Goal: Complete application form

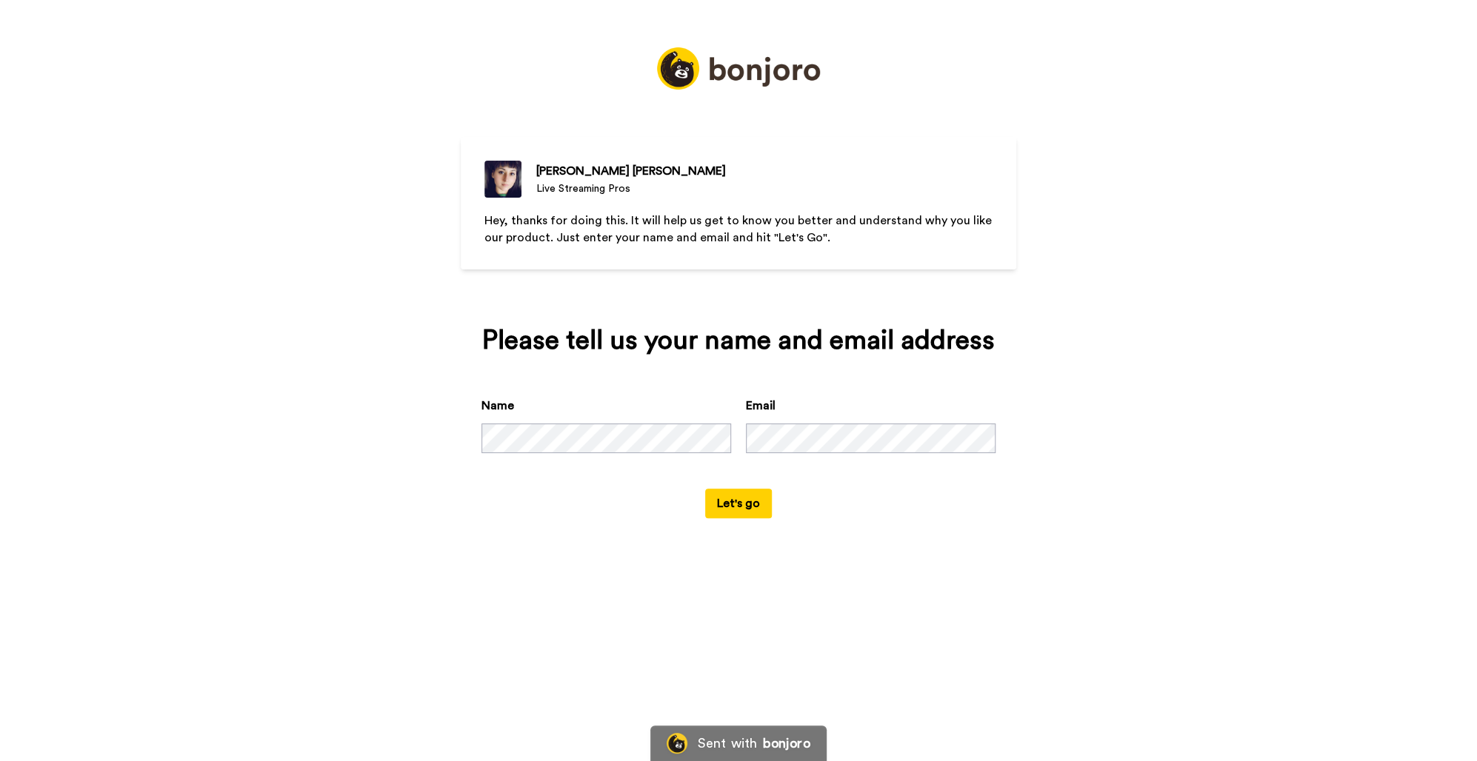
click at [716, 494] on button "Let's go" at bounding box center [738, 504] width 67 height 30
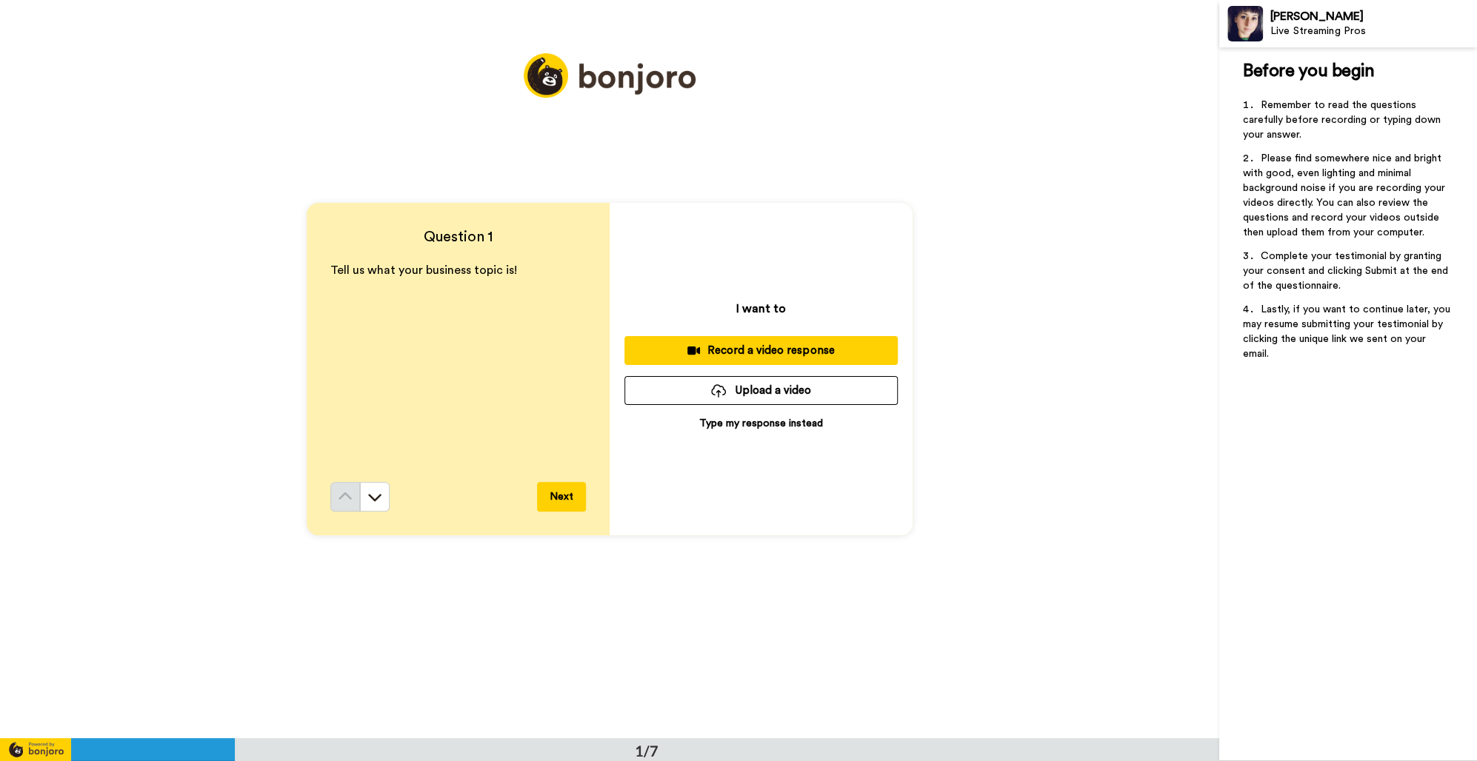
click at [566, 498] on button "Next" at bounding box center [561, 497] width 49 height 30
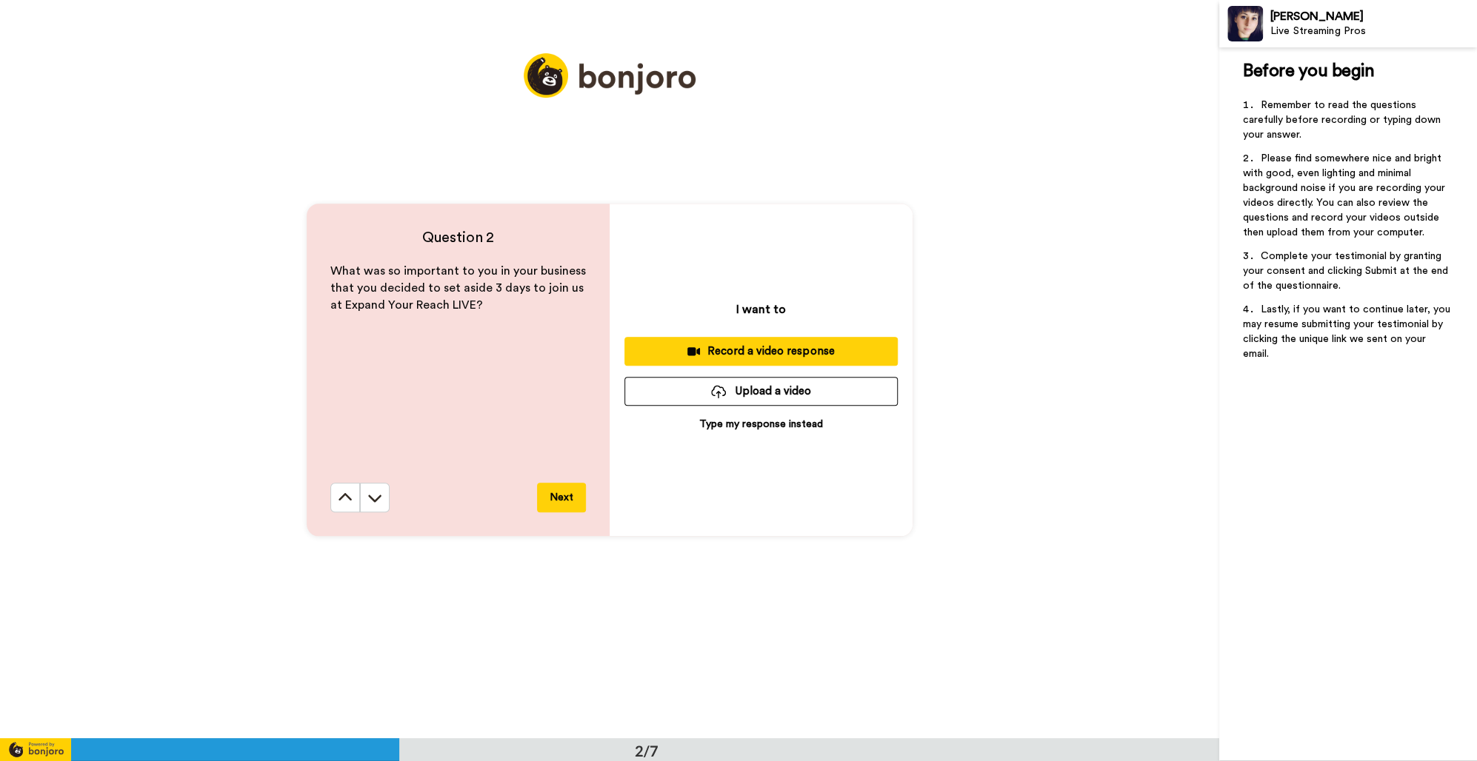
scroll to position [738, 0]
click at [341, 491] on icon at bounding box center [345, 497] width 15 height 15
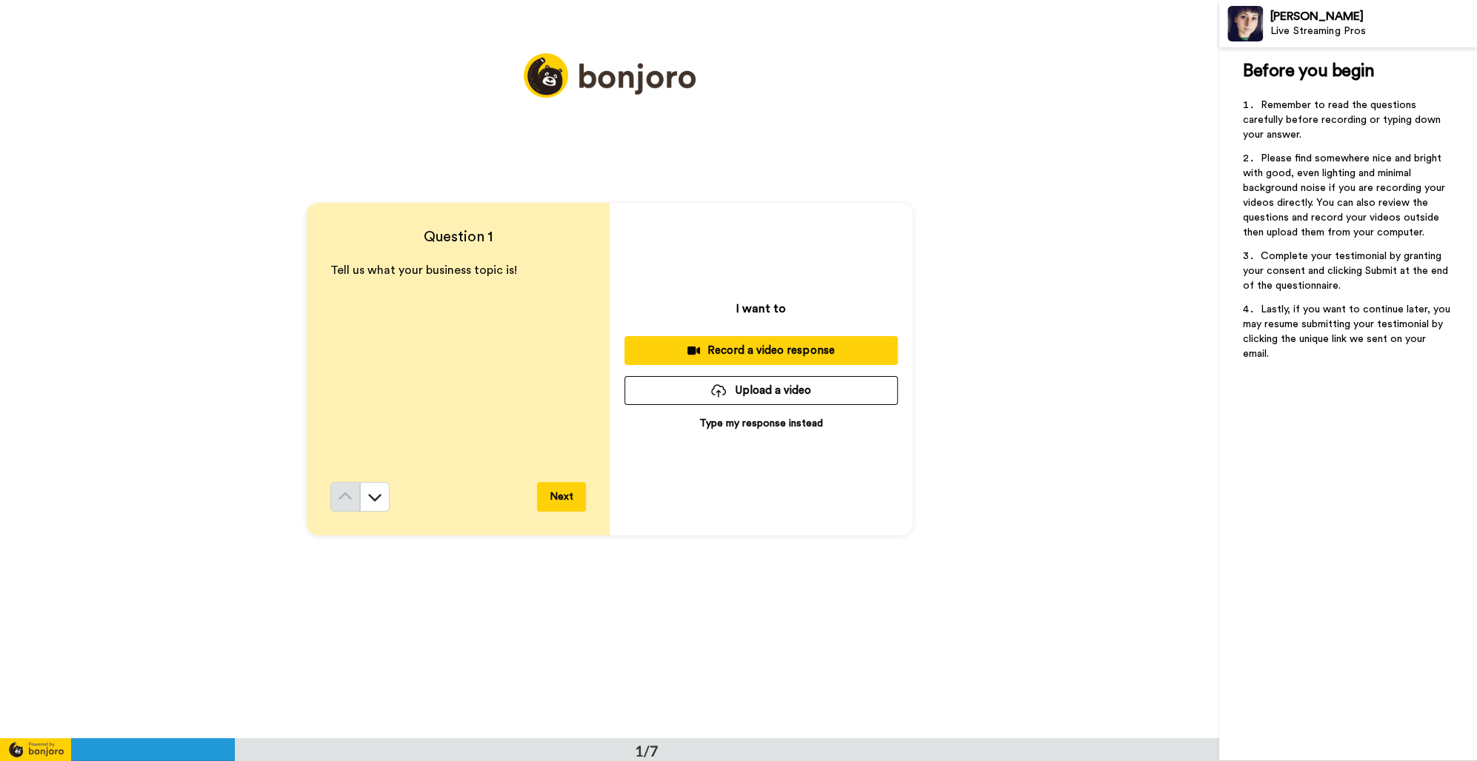
scroll to position [0, 0]
click at [821, 355] on div "Record a video response" at bounding box center [761, 351] width 250 height 16
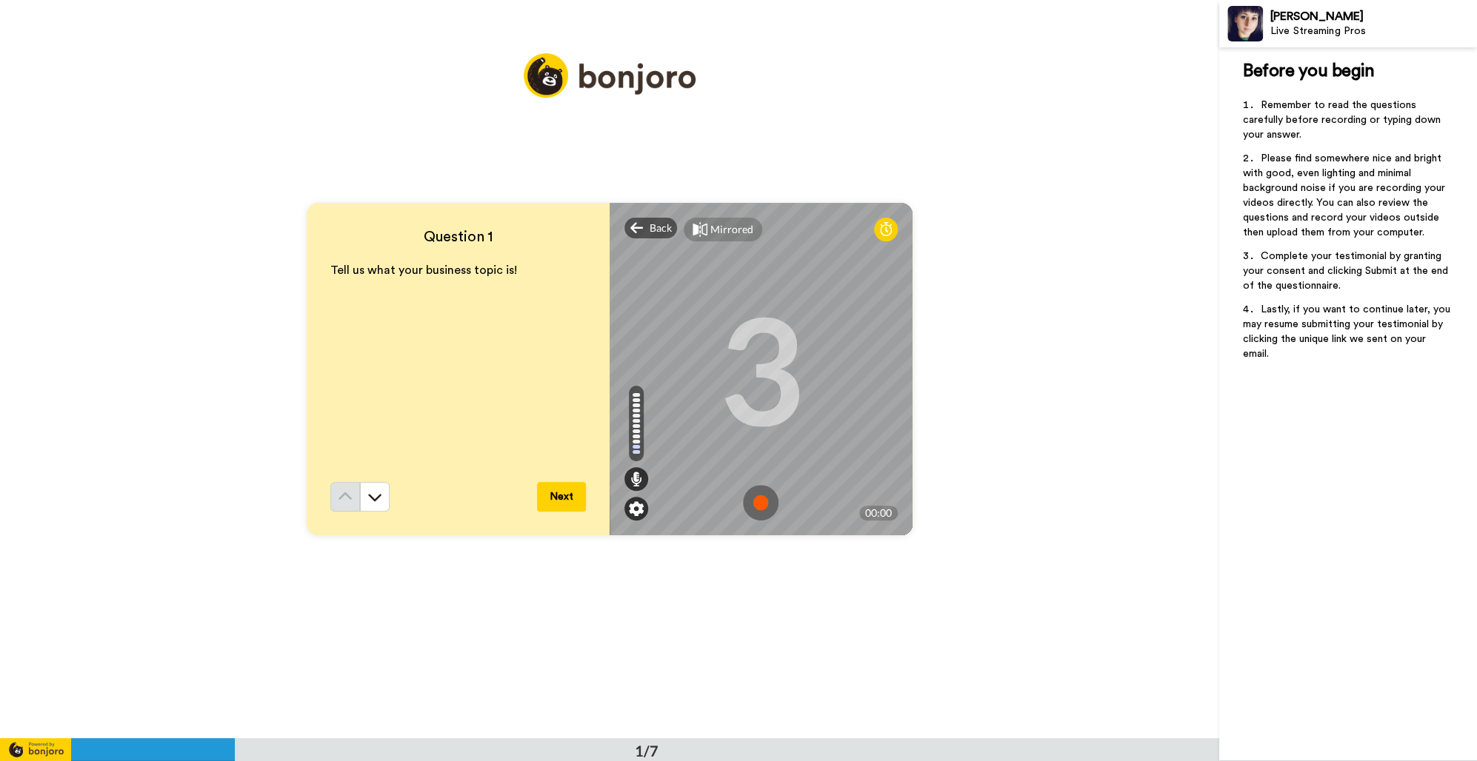
click at [636, 504] on img at bounding box center [636, 508] width 15 height 15
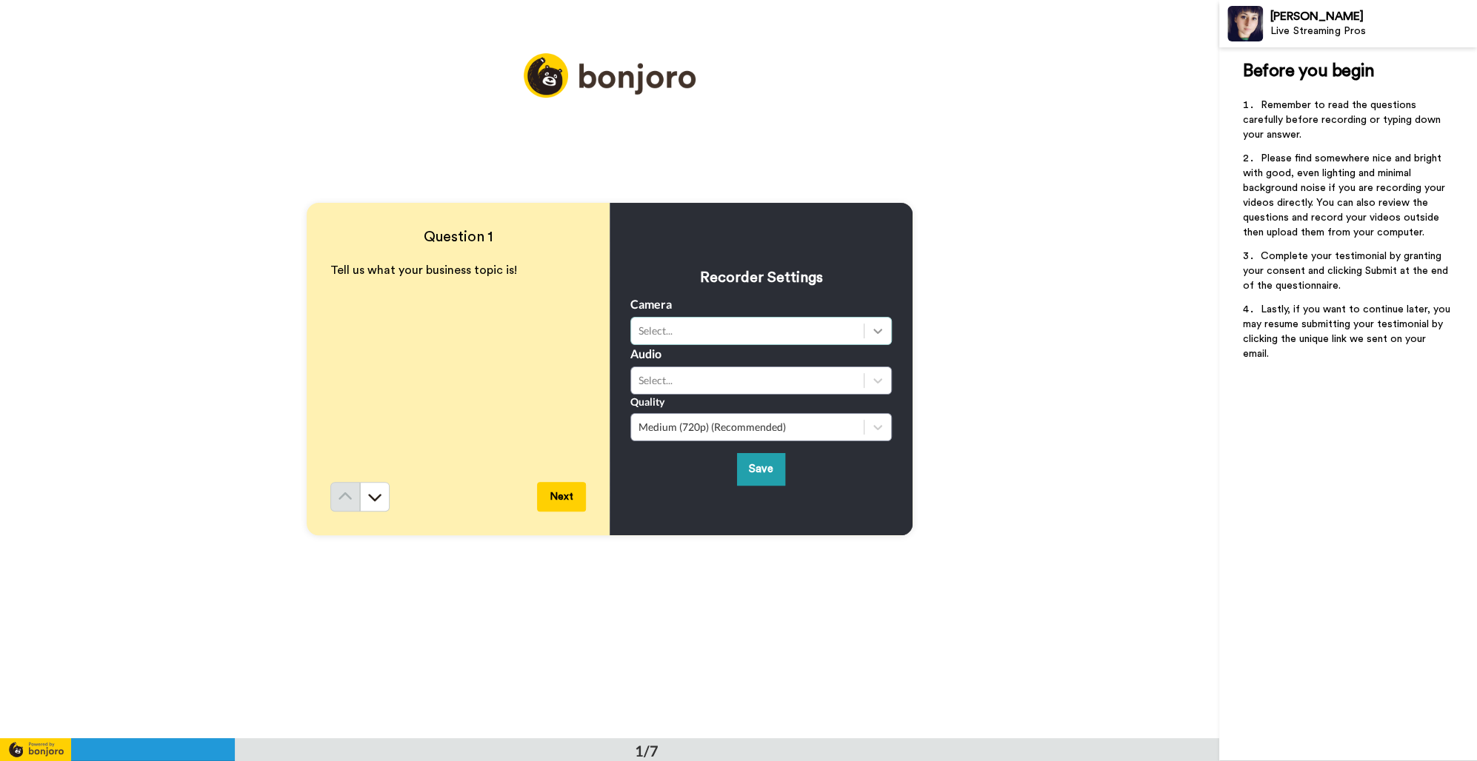
click at [864, 324] on div at bounding box center [877, 331] width 27 height 27
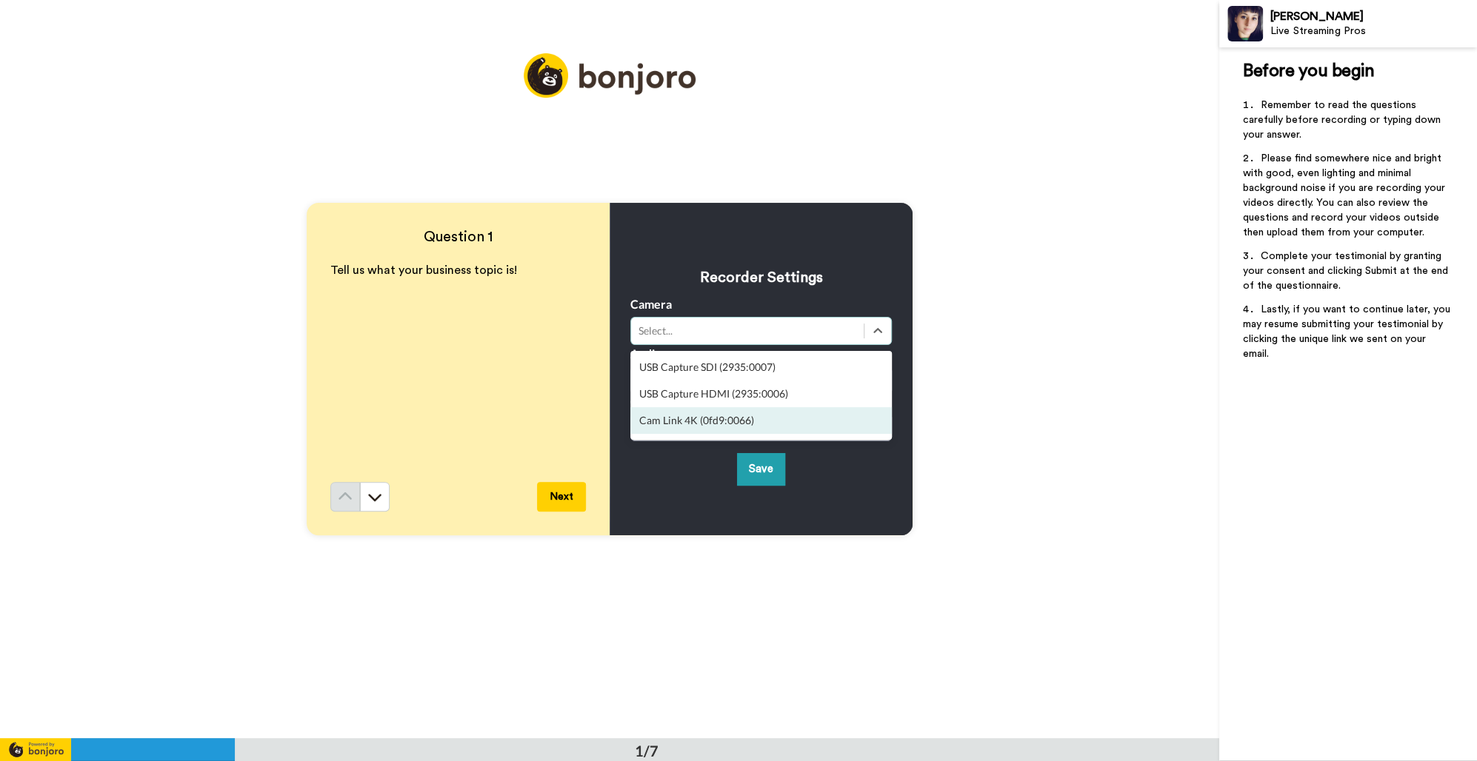
click at [815, 418] on div "Cam Link 4K (0fd9:0066)" at bounding box center [760, 420] width 261 height 27
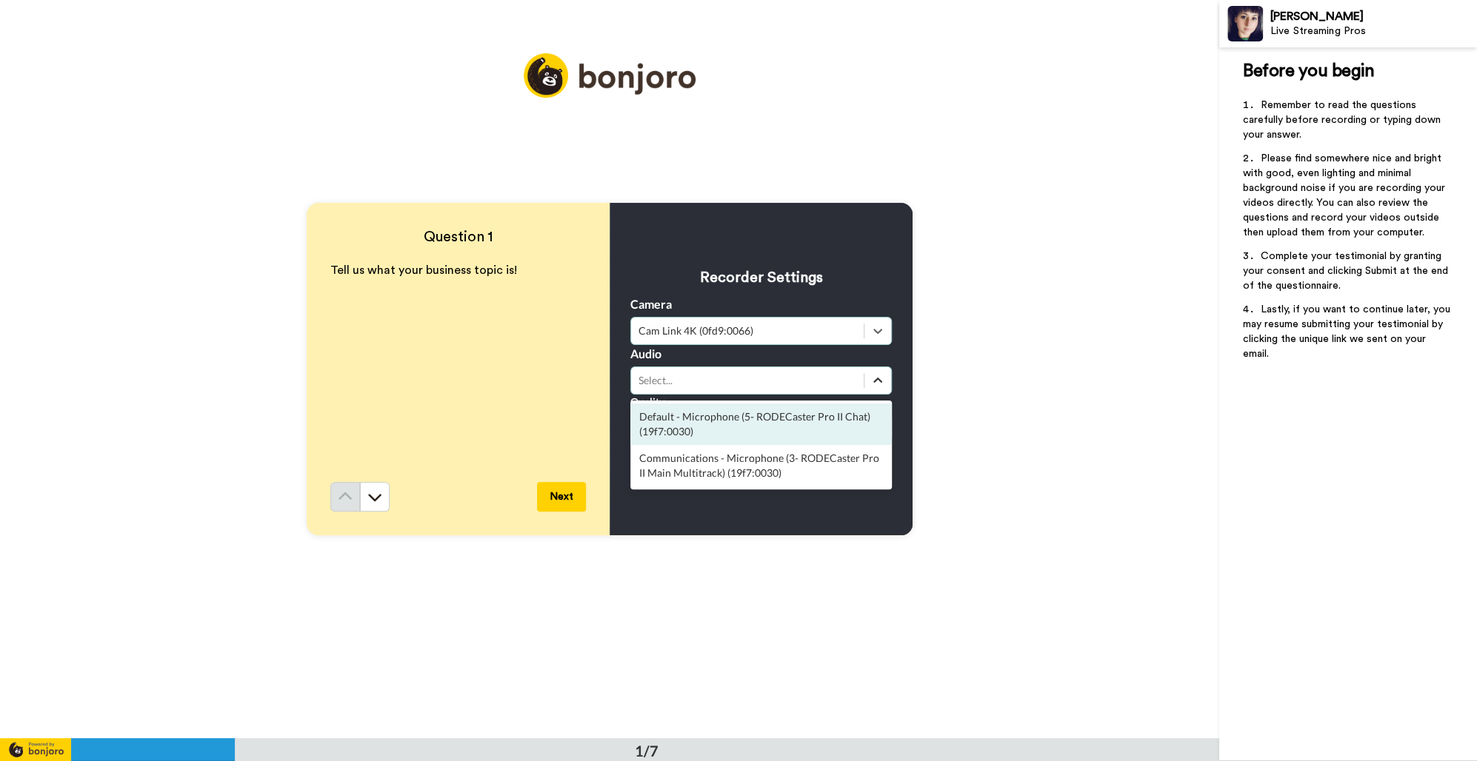
click at [873, 382] on icon at bounding box center [877, 380] width 15 height 15
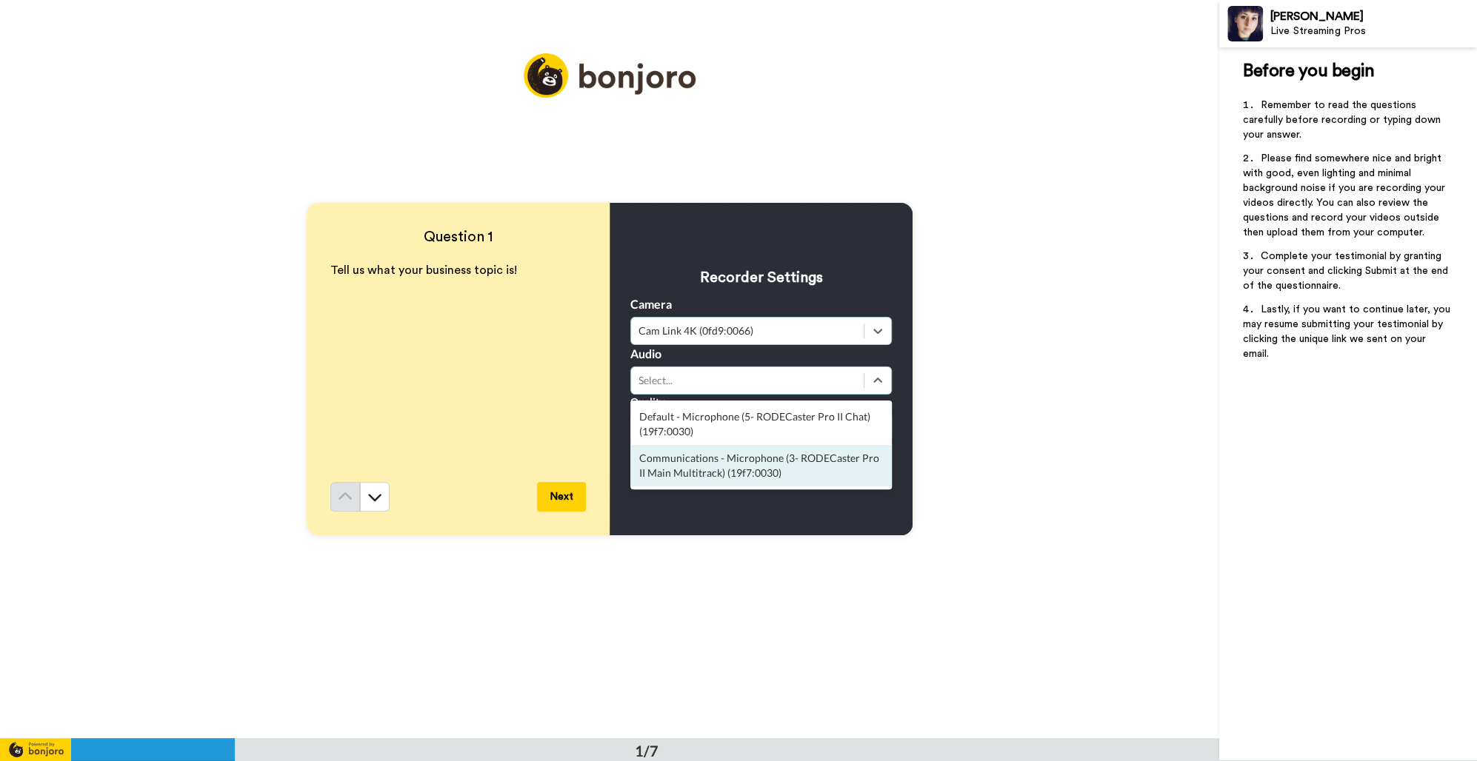
click at [860, 468] on div "Communications - Microphone (3- RODECaster Pro II Main Multitrack) (19f7:0030)" at bounding box center [760, 465] width 261 height 41
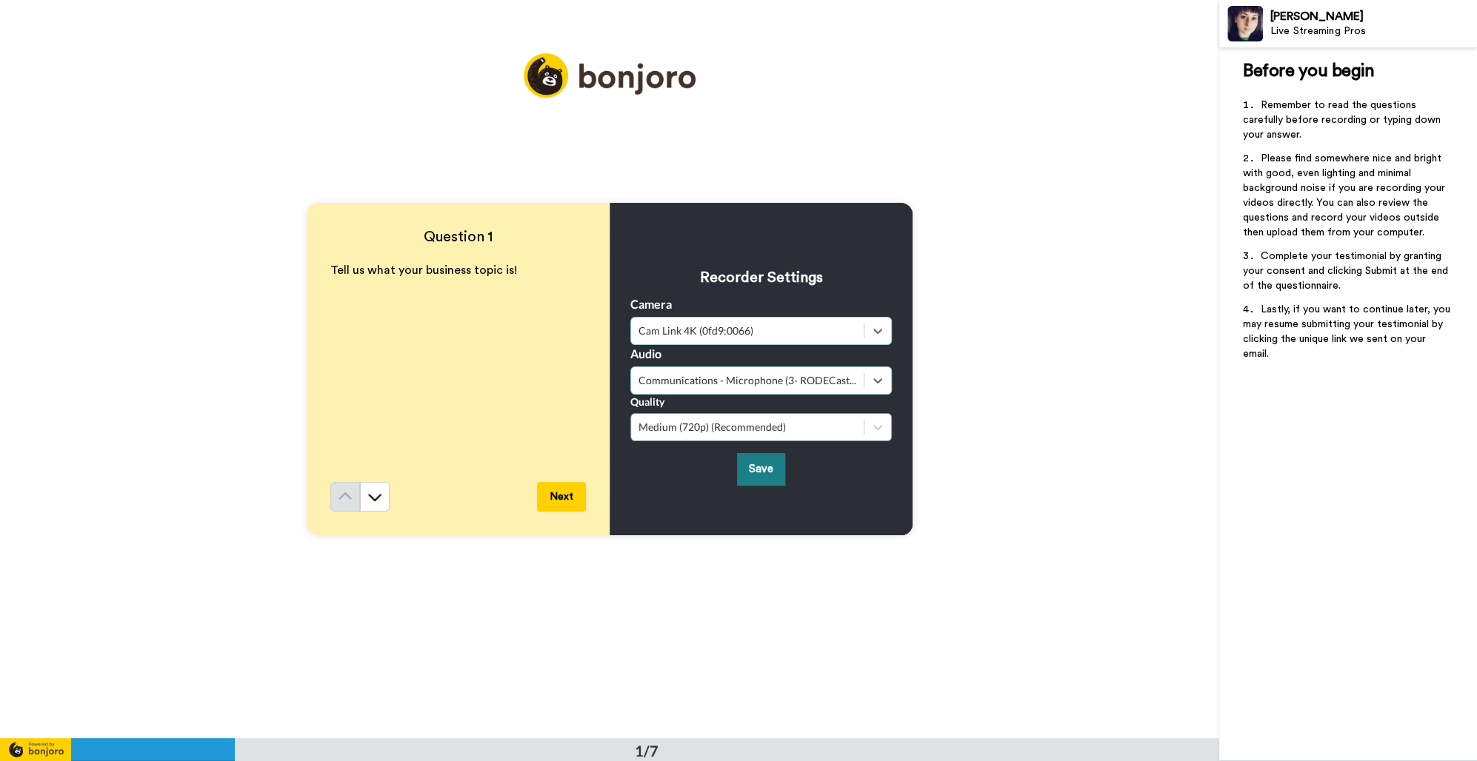
click at [769, 465] on button "Save" at bounding box center [761, 469] width 48 height 32
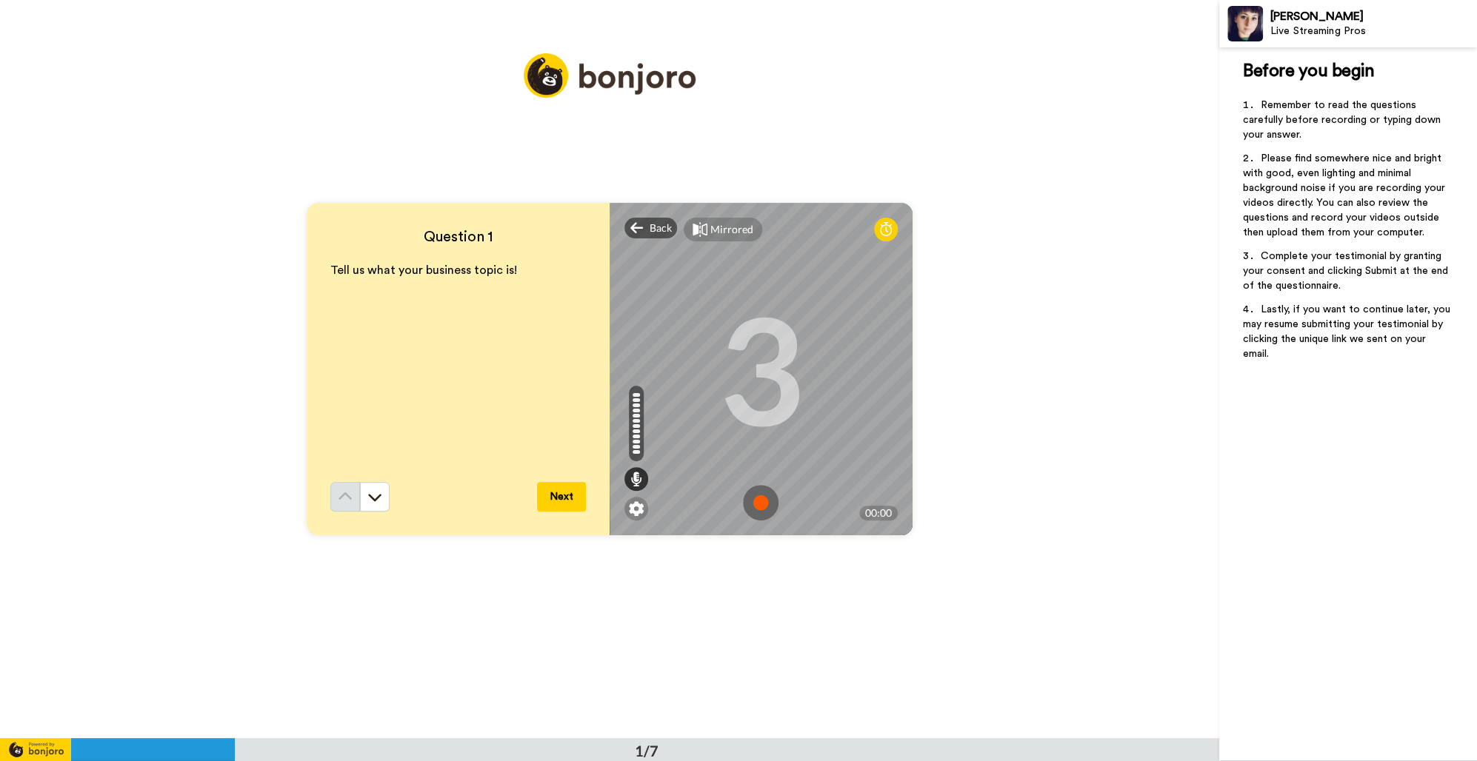
click at [548, 504] on button "Next" at bounding box center [561, 497] width 49 height 30
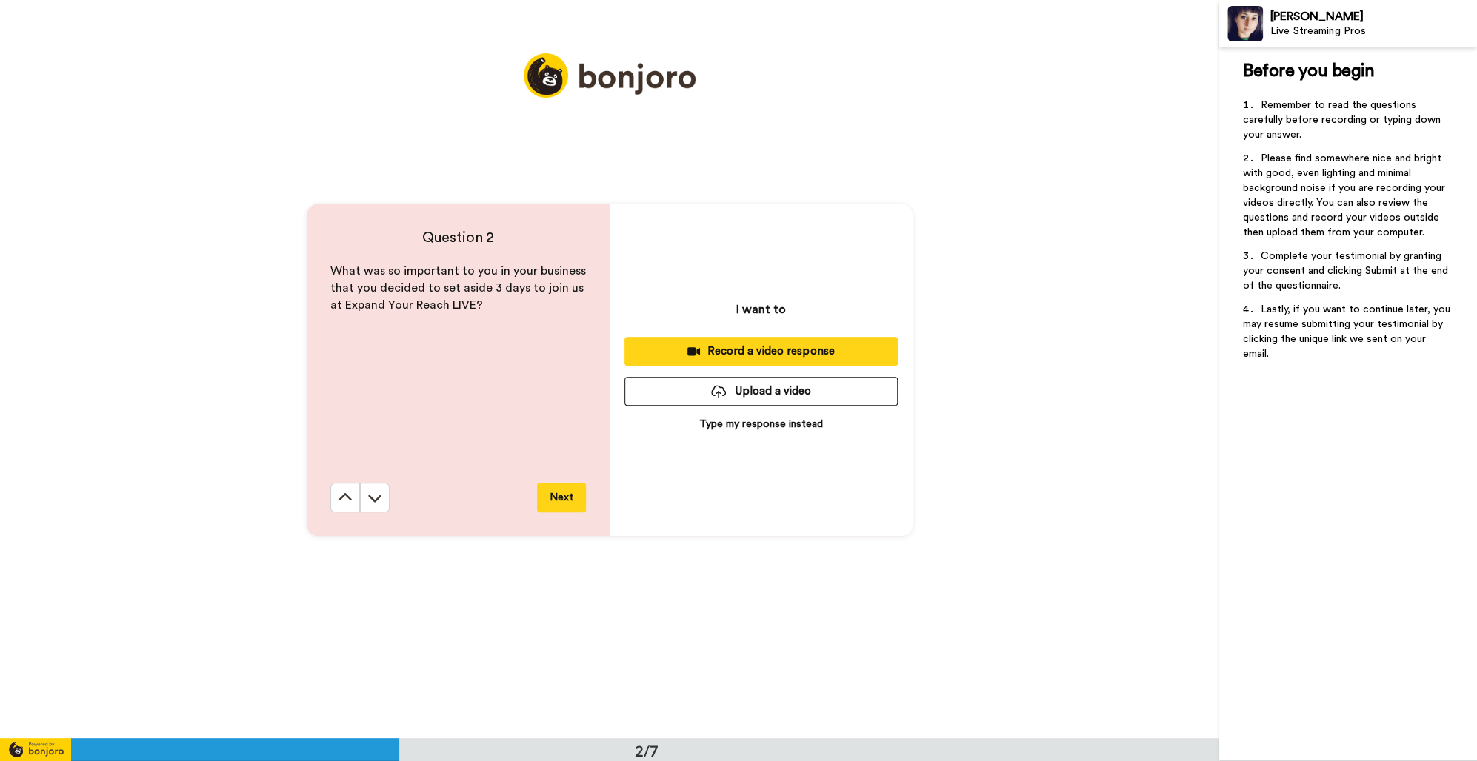
scroll to position [738, 0]
click at [564, 492] on button "Next" at bounding box center [561, 498] width 49 height 30
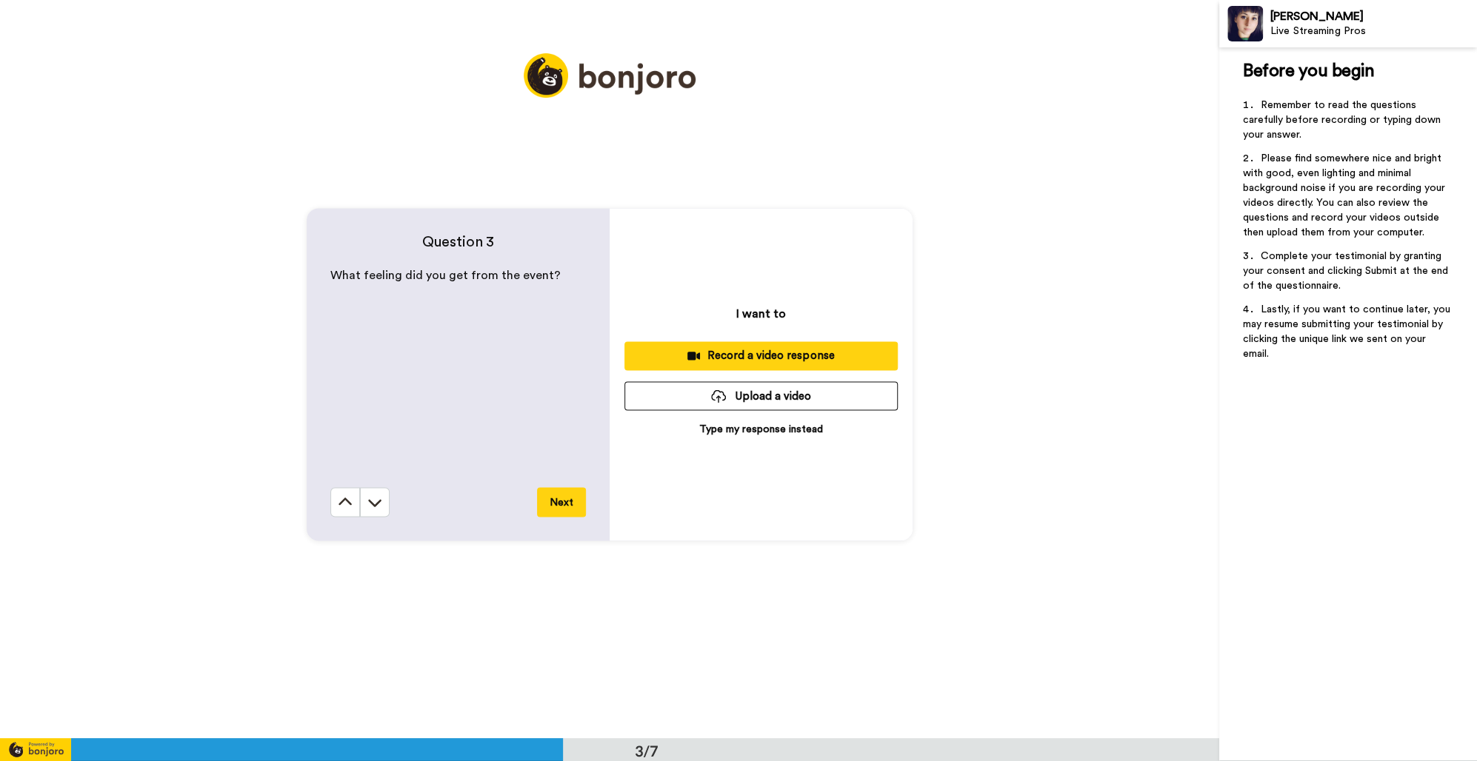
scroll to position [1477, 0]
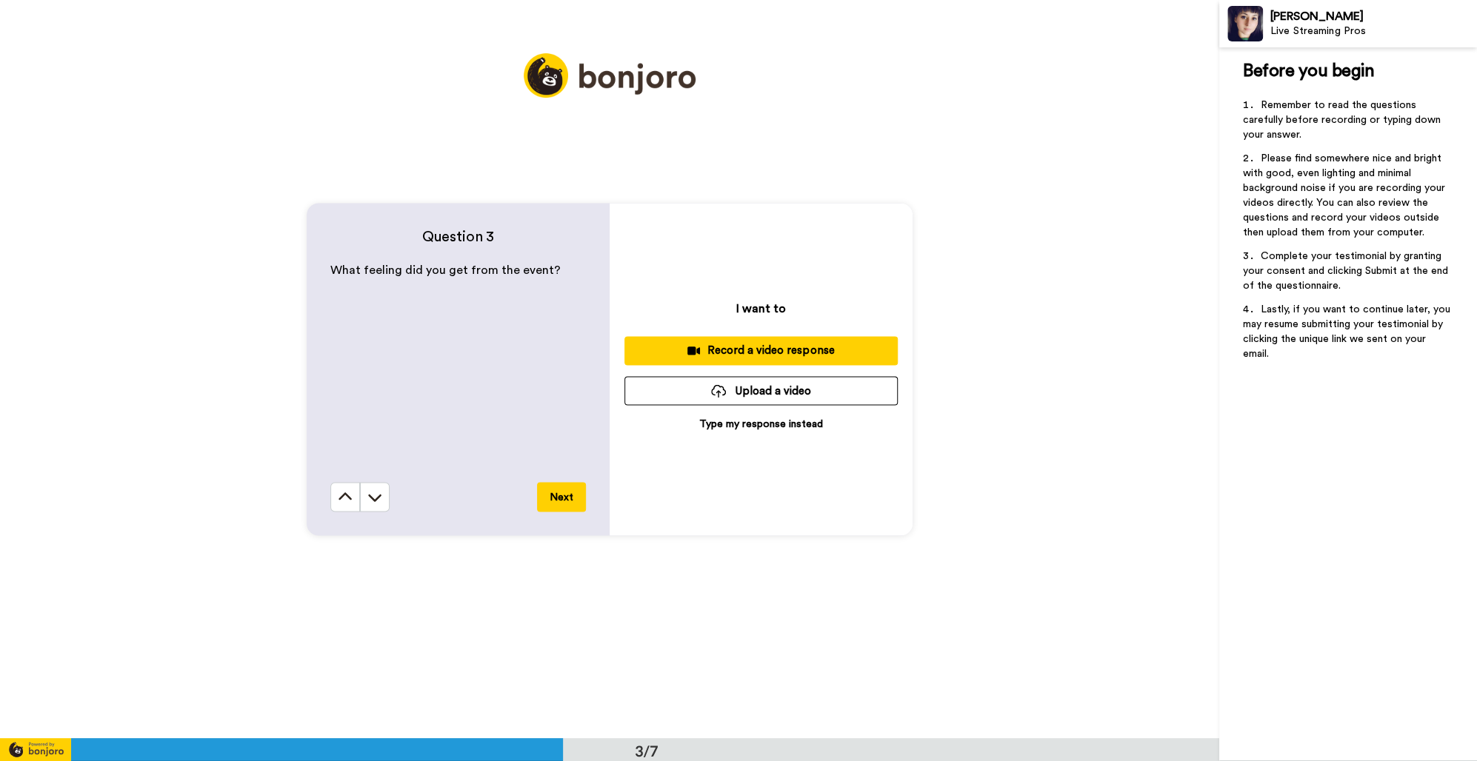
click at [572, 498] on button "Next" at bounding box center [561, 497] width 49 height 30
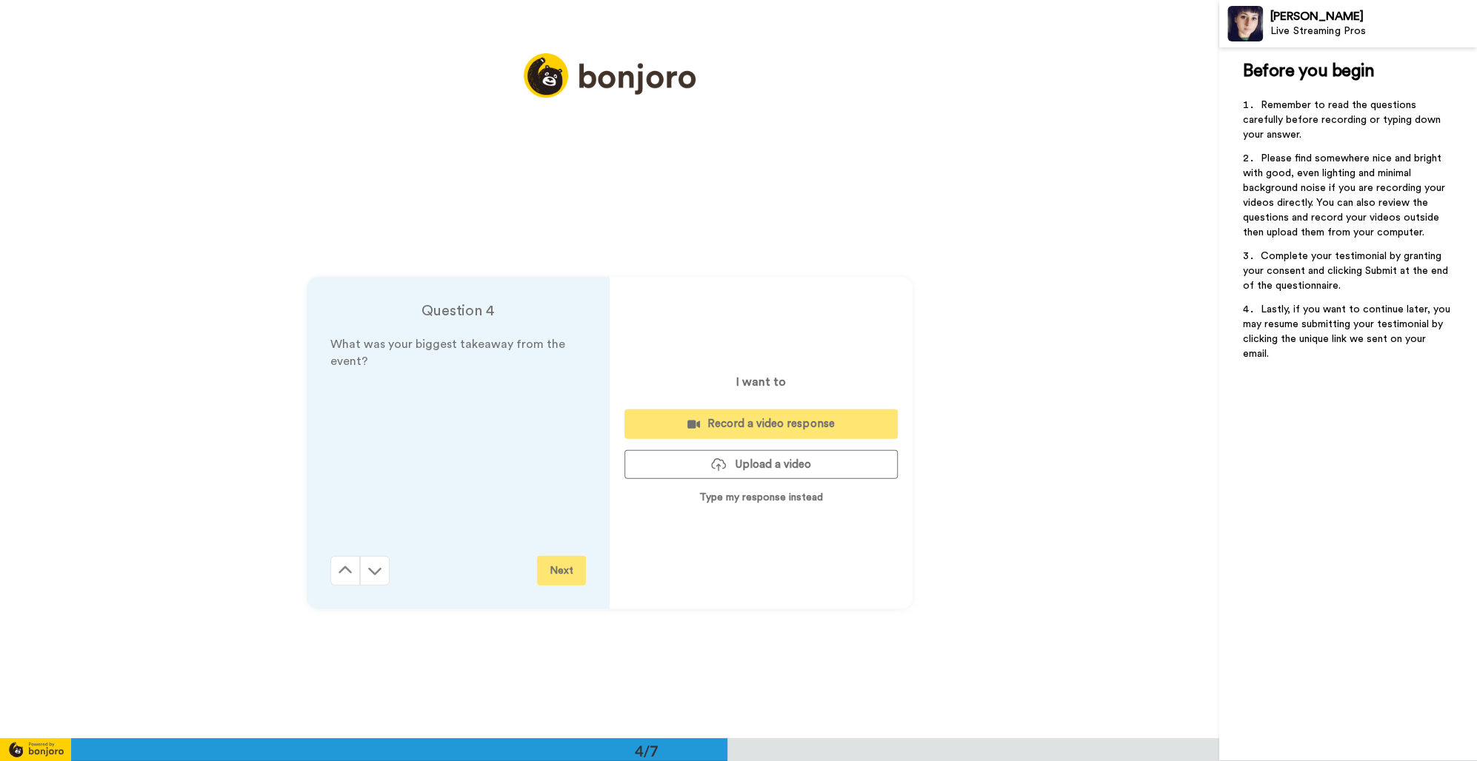
scroll to position [2215, 0]
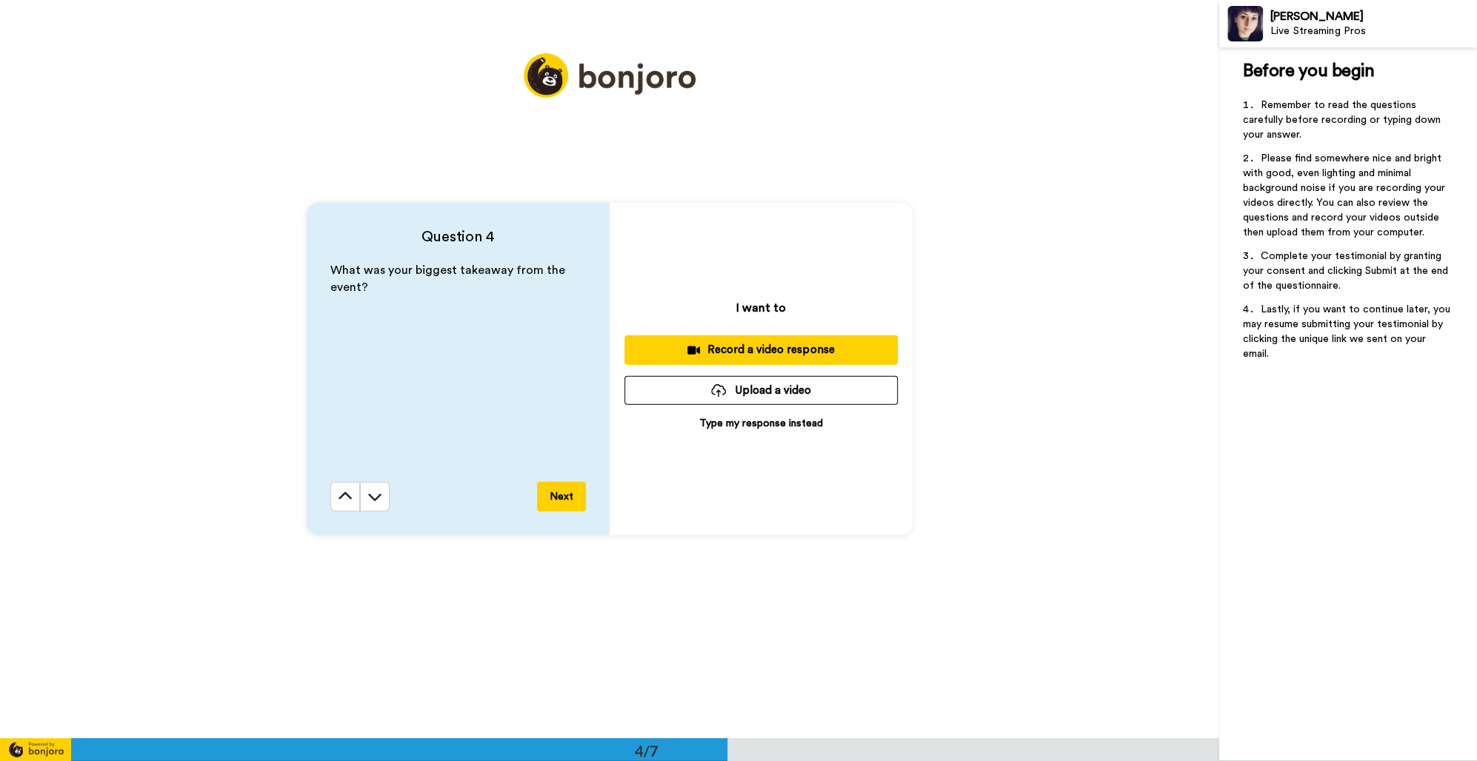
click at [566, 498] on button "Next" at bounding box center [561, 497] width 49 height 30
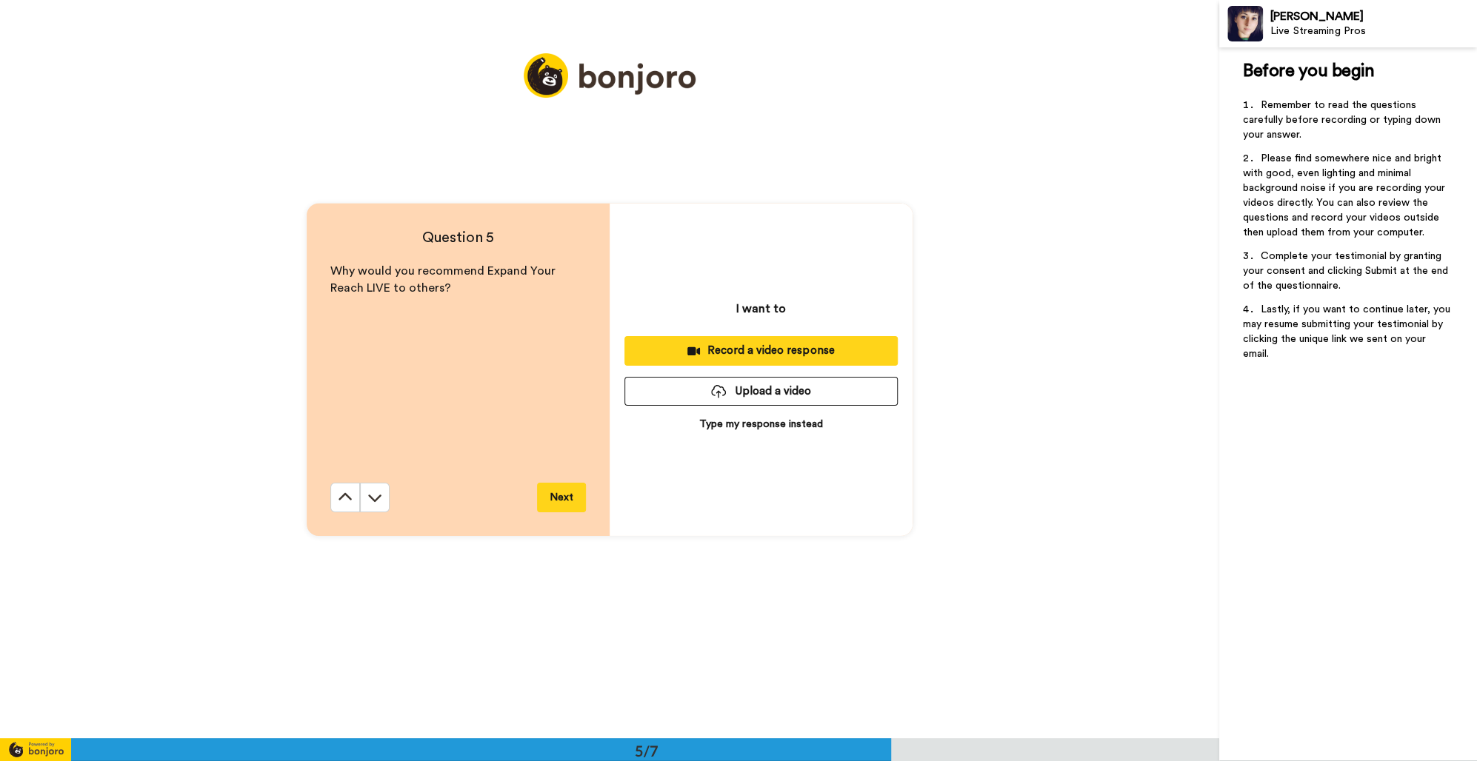
scroll to position [2953, 0]
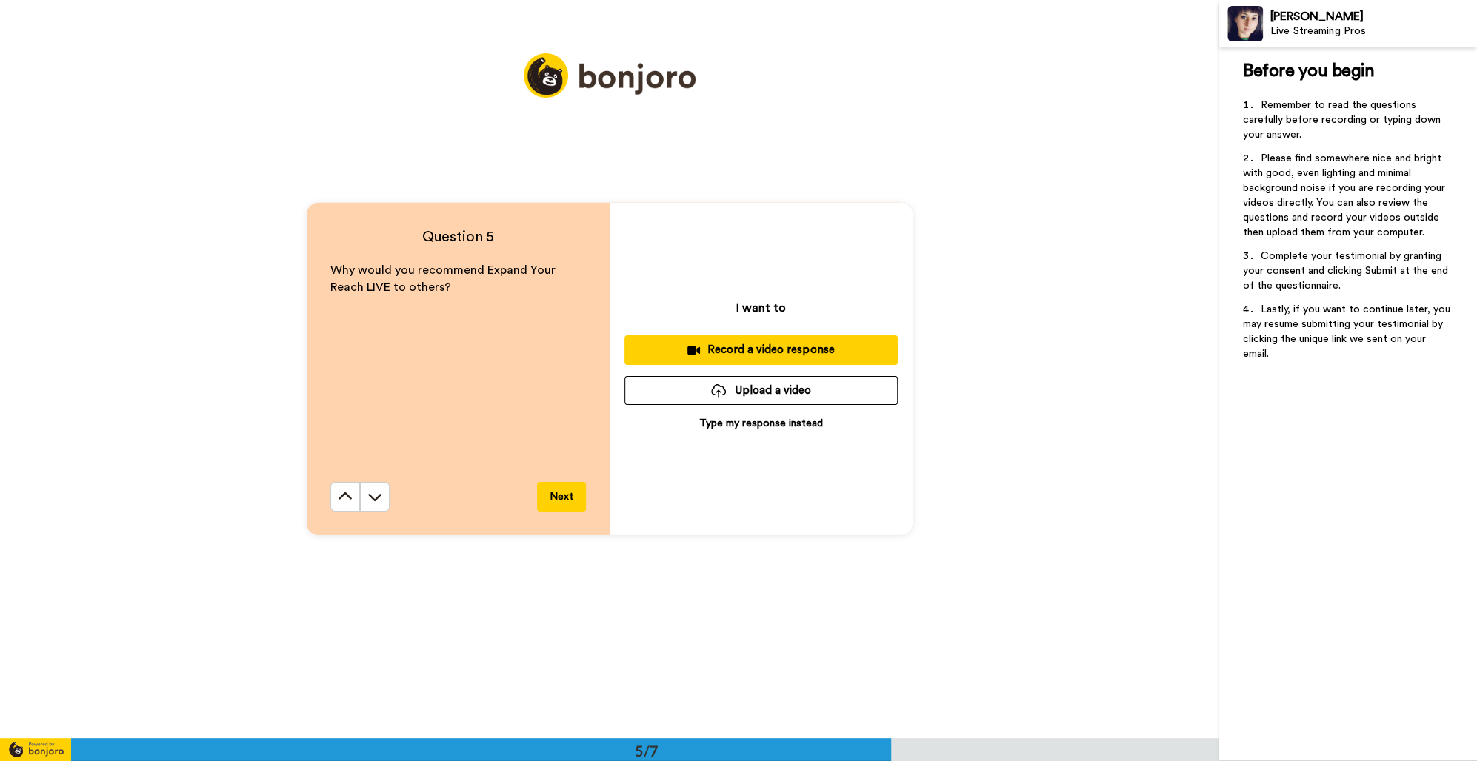
click at [567, 495] on button "Next" at bounding box center [561, 497] width 49 height 30
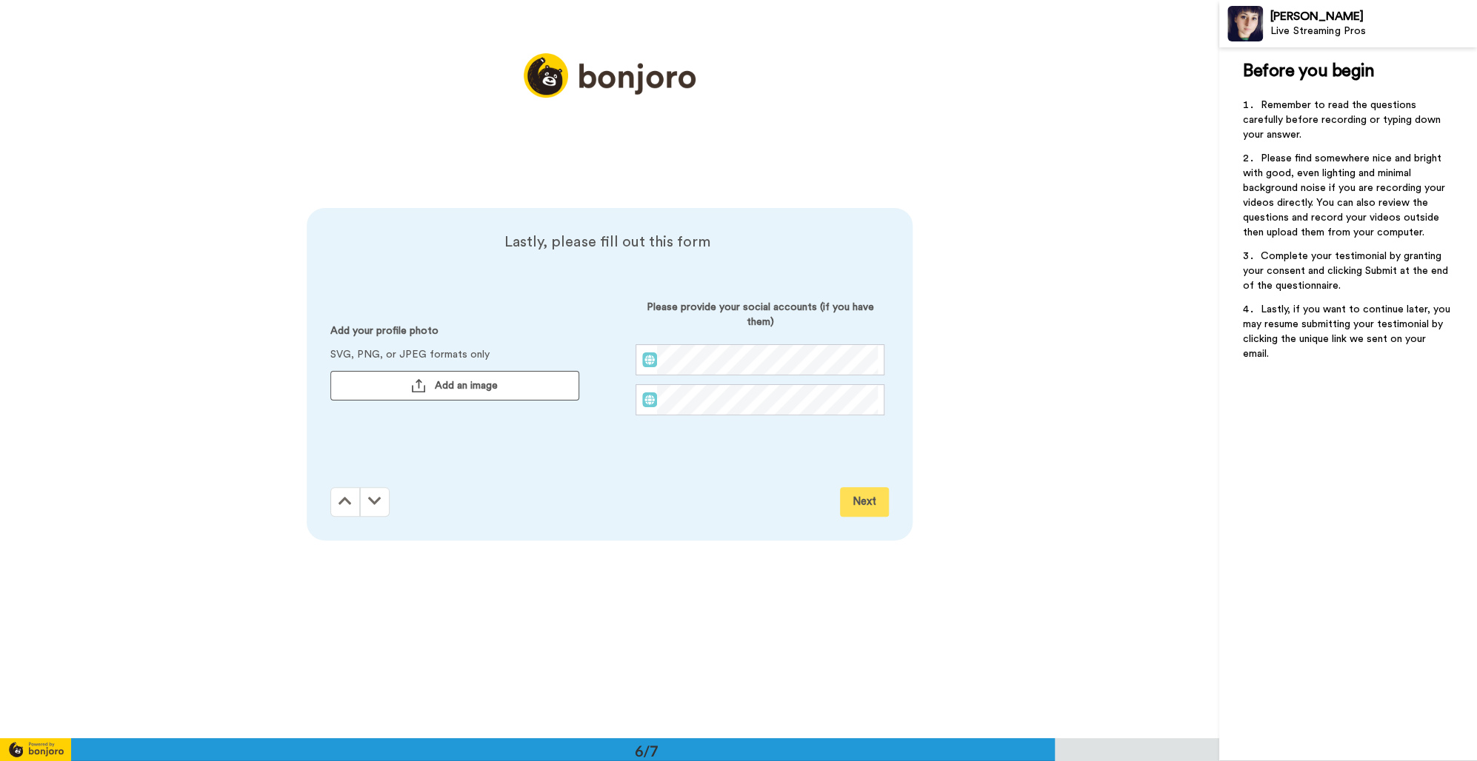
scroll to position [3691, 0]
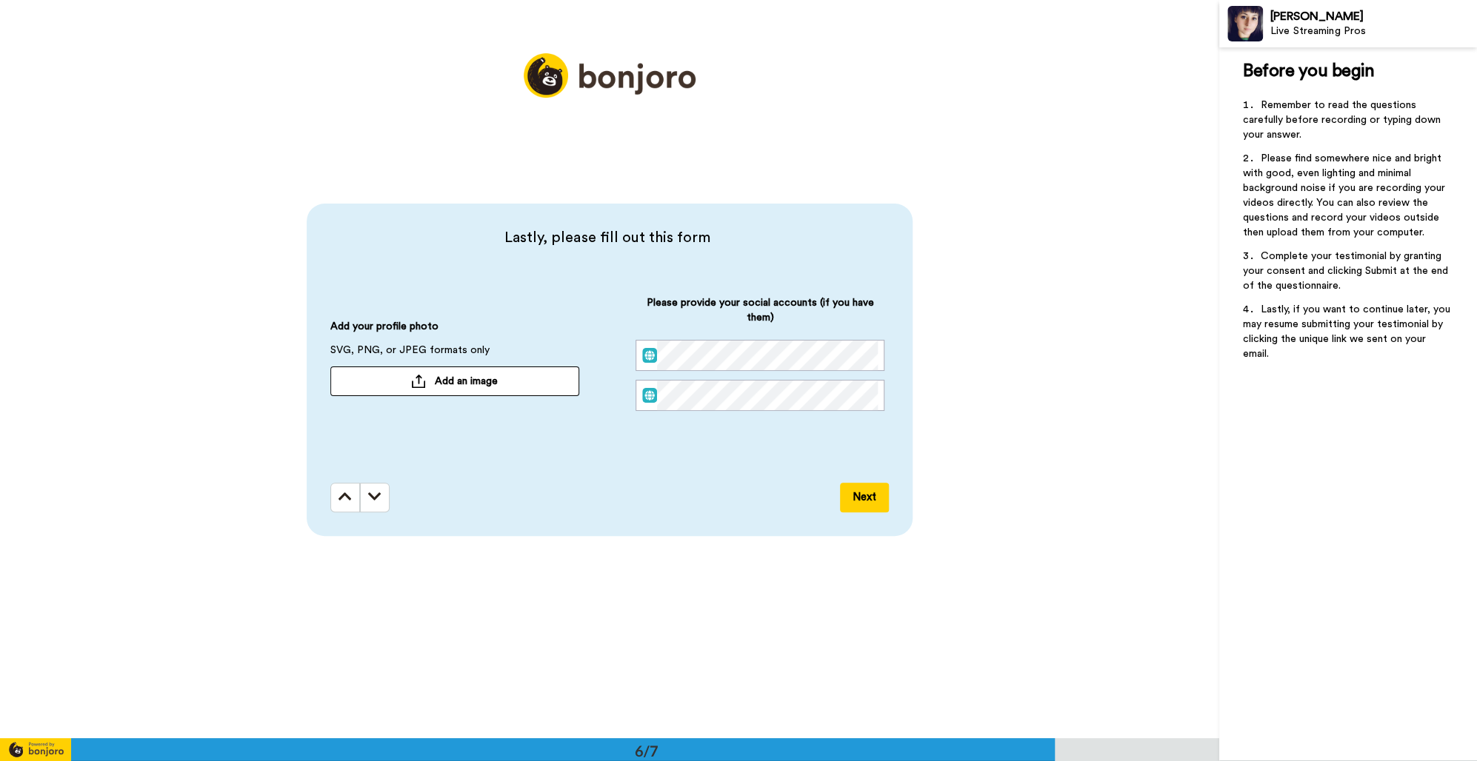
click at [507, 381] on button "Add an image" at bounding box center [454, 382] width 249 height 30
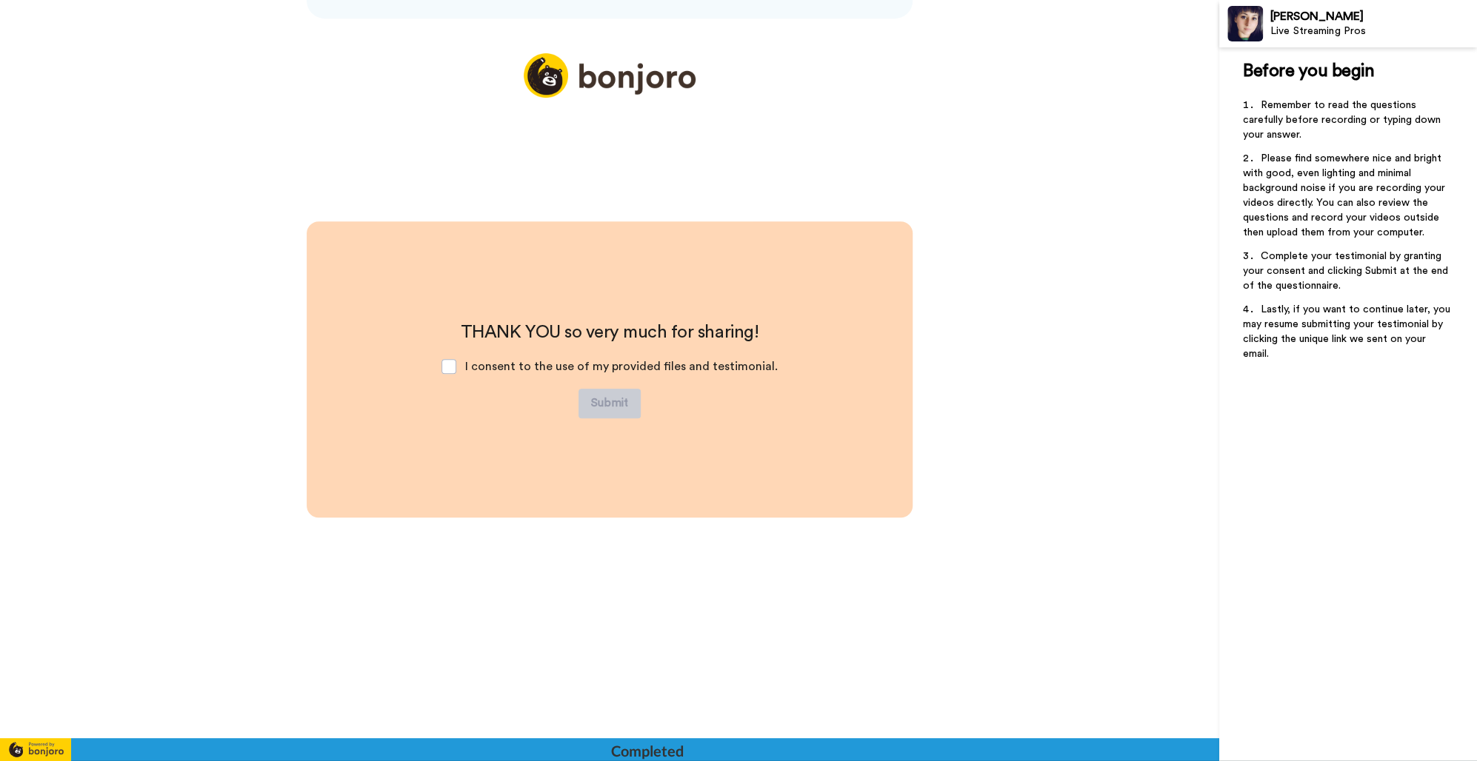
scroll to position [4209, 0]
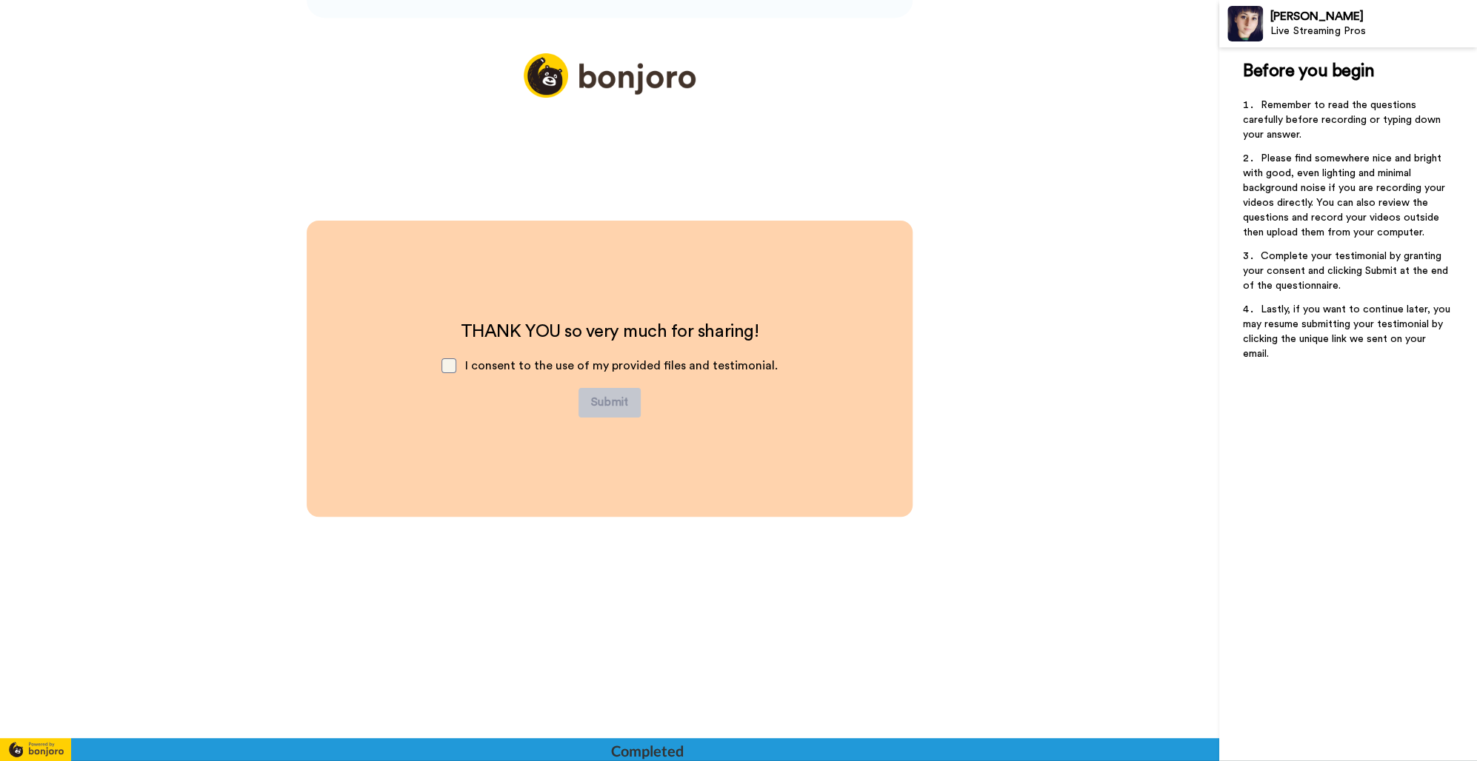
click at [448, 363] on span at bounding box center [448, 365] width 15 height 15
click at [613, 397] on button "Submit" at bounding box center [609, 403] width 62 height 30
